Goal: Task Accomplishment & Management: Use online tool/utility

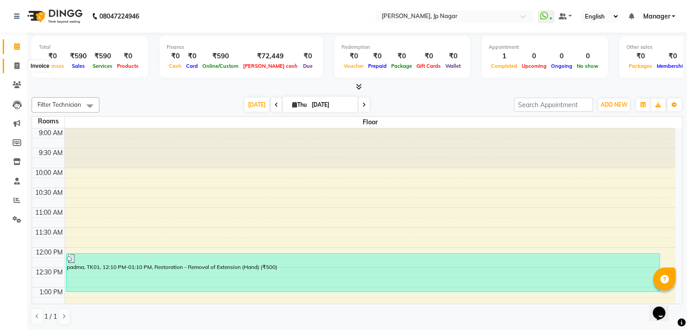
click at [20, 68] on span at bounding box center [17, 66] width 16 height 10
select select "service"
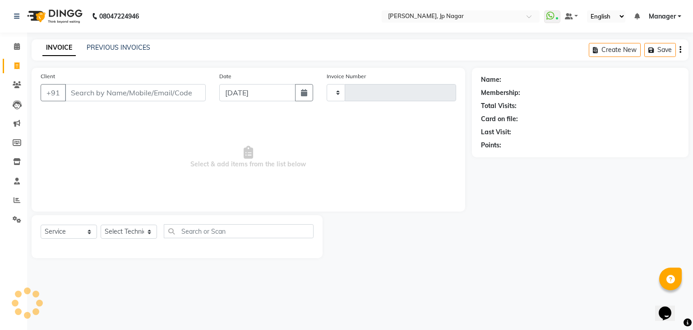
type input "0888"
select select "6318"
click at [18, 49] on icon at bounding box center [17, 46] width 6 height 7
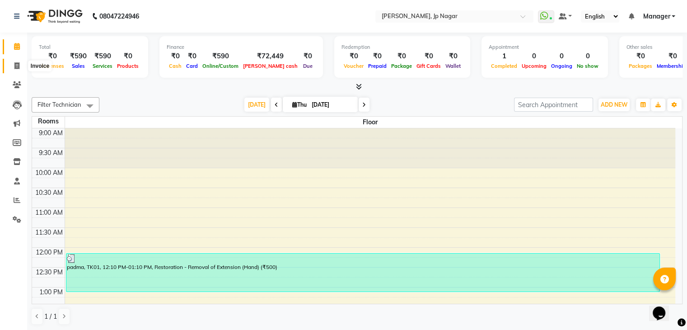
click at [11, 66] on span at bounding box center [17, 66] width 16 height 10
select select "service"
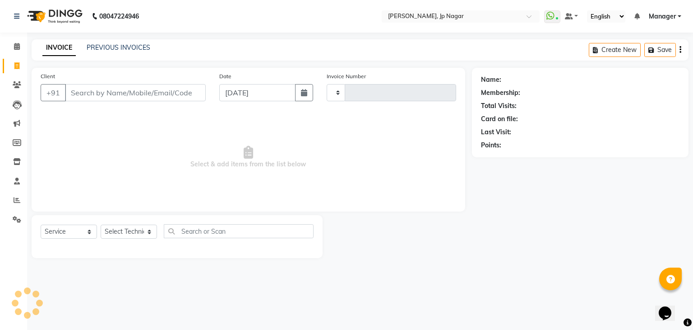
type input "0888"
select select "6318"
